Goal: Check status: Check status

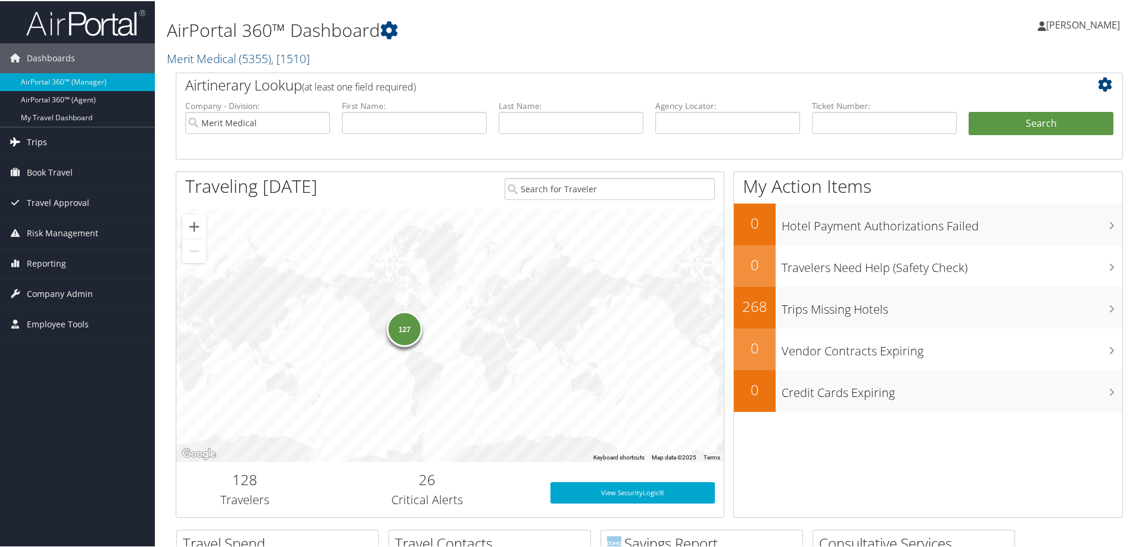
click at [46, 138] on link "Trips" at bounding box center [77, 141] width 155 height 30
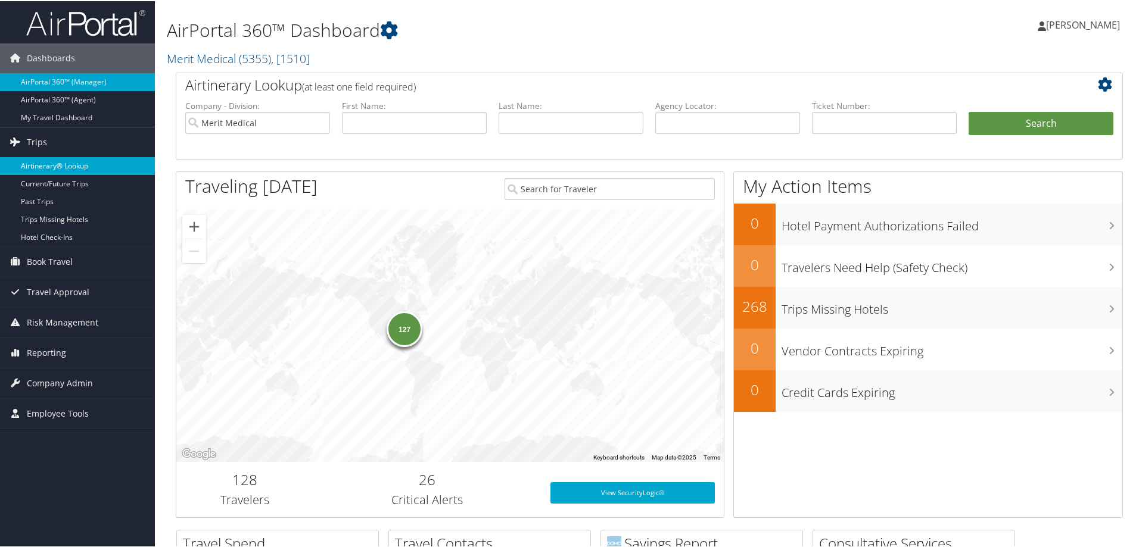
click at [58, 158] on link "Airtinerary® Lookup" at bounding box center [77, 165] width 155 height 18
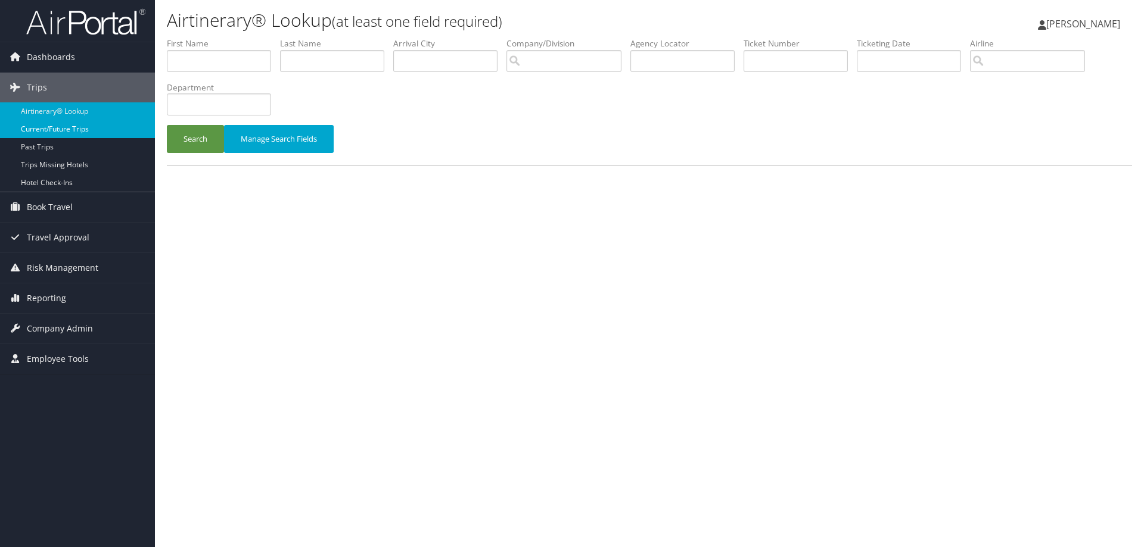
click at [50, 129] on link "Current/Future Trips" at bounding box center [77, 129] width 155 height 18
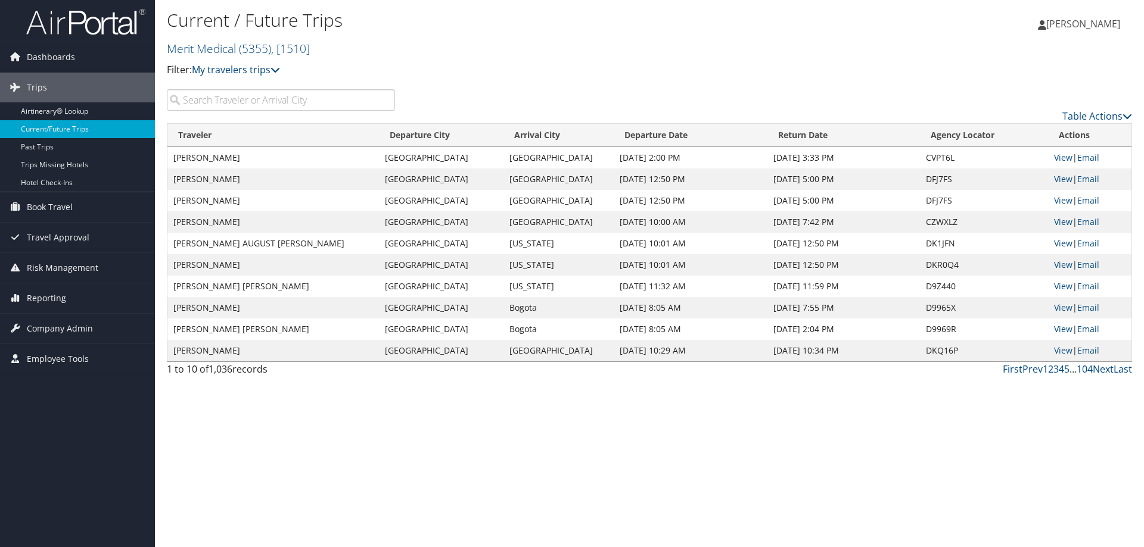
click at [242, 100] on input "search" at bounding box center [281, 99] width 228 height 21
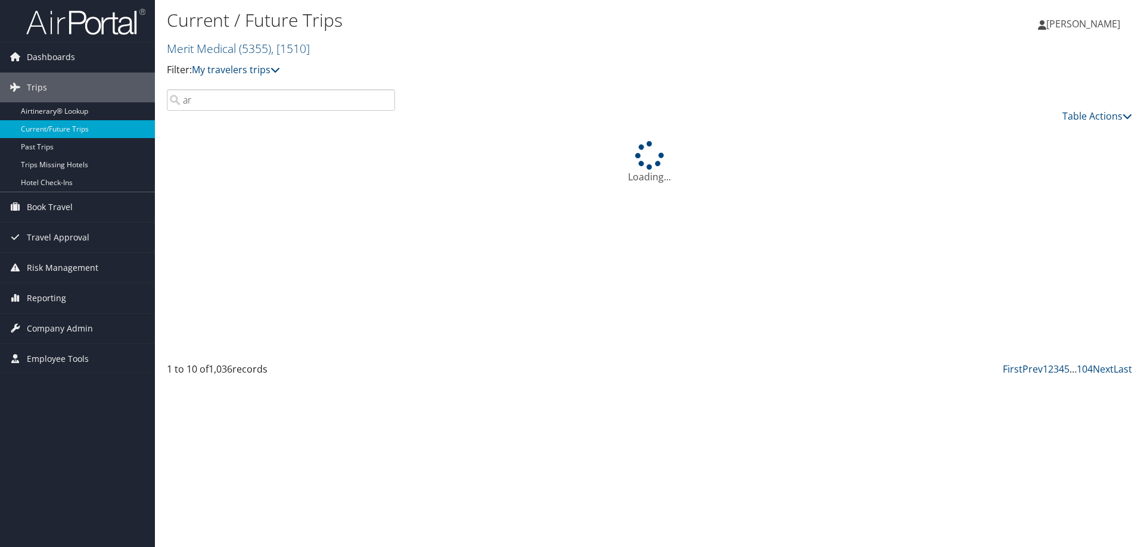
type input "a"
click at [566, 49] on h2 "Merit Medical ( 5355 ) , [ 1510 ]" at bounding box center [488, 48] width 643 height 20
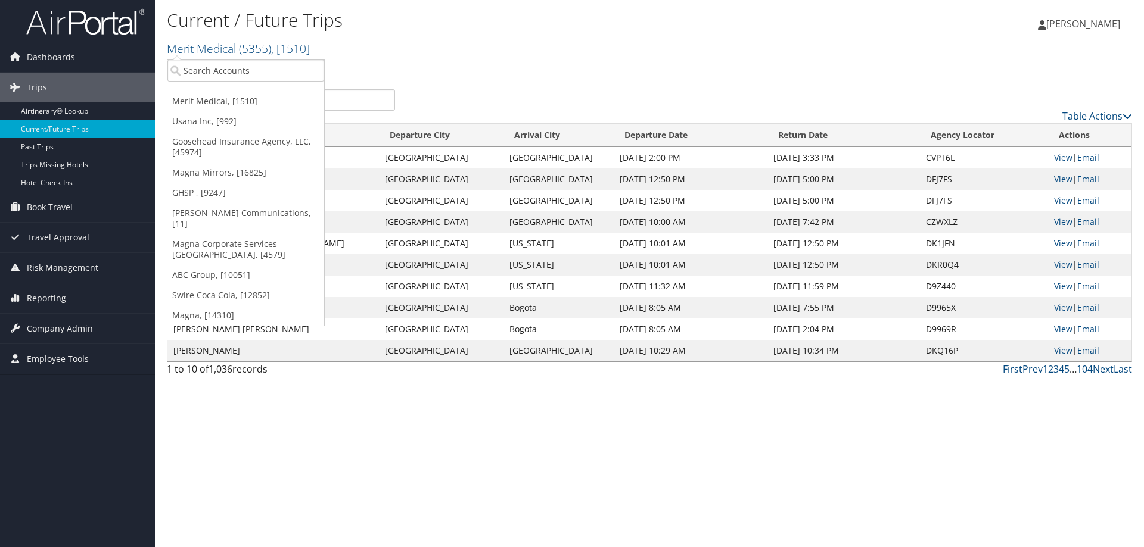
click at [508, 60] on div "Current / Future Trips Merit Medical ( 5355 ) , [ 1510 ] Merit Medical Usana In…" at bounding box center [488, 43] width 643 height 70
